Goal: Information Seeking & Learning: Learn about a topic

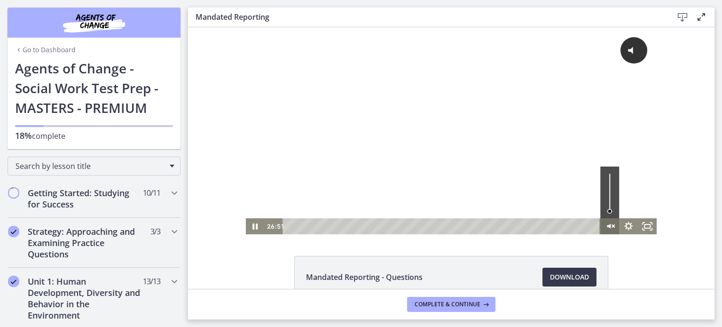
click at [607, 225] on icon "Unmute" at bounding box center [609, 226] width 4 height 5
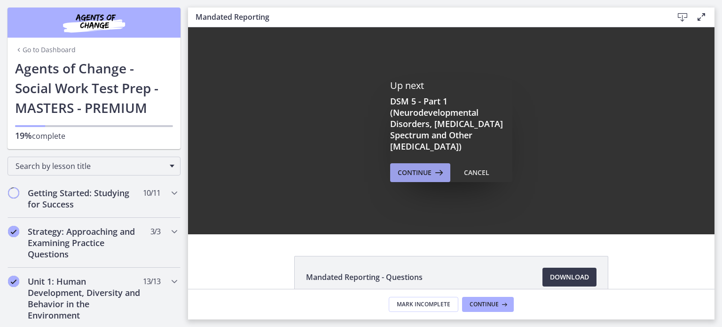
click at [418, 174] on span "Continue" at bounding box center [415, 172] width 34 height 11
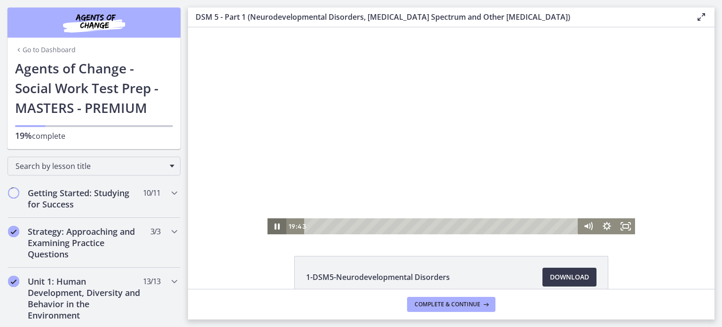
click at [275, 227] on icon "Pause" at bounding box center [277, 226] width 5 height 6
click at [275, 227] on icon "Play Video" at bounding box center [277, 226] width 5 height 7
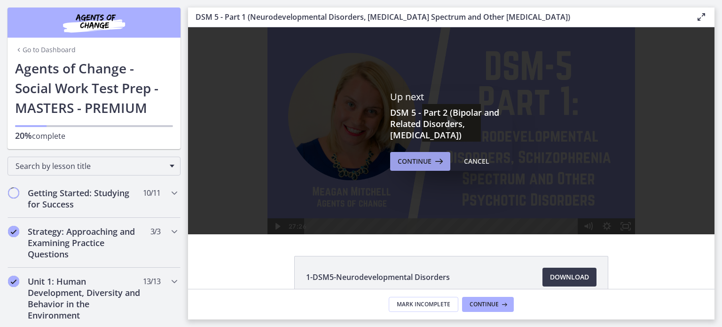
click at [413, 161] on span "Continue" at bounding box center [415, 161] width 34 height 11
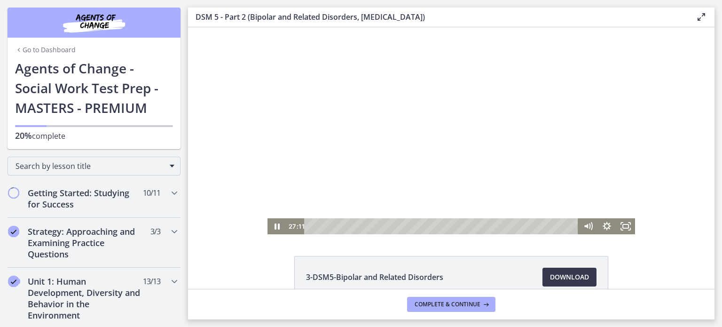
click at [454, 34] on div at bounding box center [452, 130] width 368 height 207
click at [354, 108] on div at bounding box center [452, 130] width 368 height 207
